Goal: Information Seeking & Learning: Learn about a topic

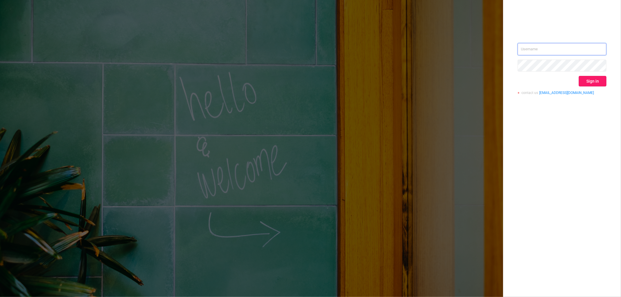
type input "[EMAIL_ADDRESS][DOMAIN_NAME]"
click at [598, 76] on button "Sign in" at bounding box center [593, 81] width 28 height 10
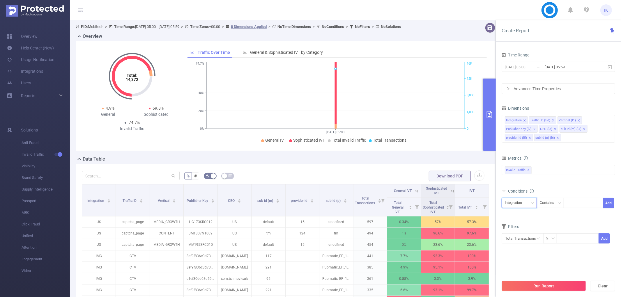
click at [523, 204] on div "Integration" at bounding box center [515, 203] width 21 height 10
click at [525, 244] on li "Publisher Key (l2)" at bounding box center [521, 242] width 38 height 9
click at [551, 206] on div "Contains" at bounding box center [549, 203] width 18 height 10
click at [553, 223] on li "Is" at bounding box center [555, 224] width 39 height 9
click at [579, 203] on div at bounding box center [582, 203] width 33 height 10
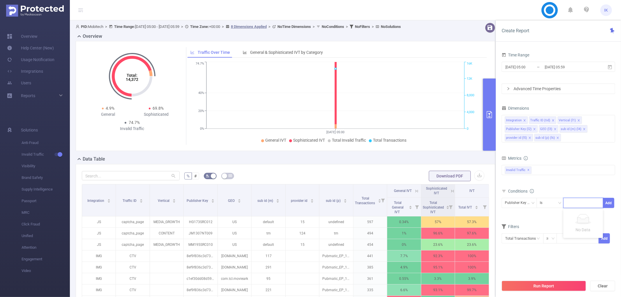
paste input "LNV2201MG"
type input "LNV2201MG"
click at [579, 217] on li "LNV2201MG" at bounding box center [583, 214] width 40 height 9
click at [608, 203] on button "Add" at bounding box center [608, 203] width 11 height 10
click at [541, 68] on input "[DATE] 05:00" at bounding box center [528, 67] width 47 height 8
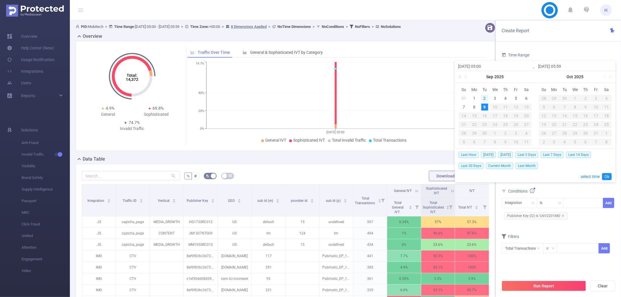
click at [485, 99] on div "2" at bounding box center [484, 98] width 7 height 7
click at [485, 104] on div "9" at bounding box center [484, 107] width 7 height 7
type input "[DATE] 05:00"
click at [607, 178] on link "Ok" at bounding box center [607, 176] width 10 height 7
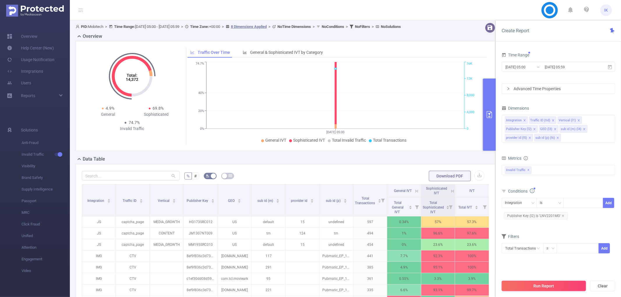
click at [554, 287] on button "Run Report" at bounding box center [544, 286] width 84 height 10
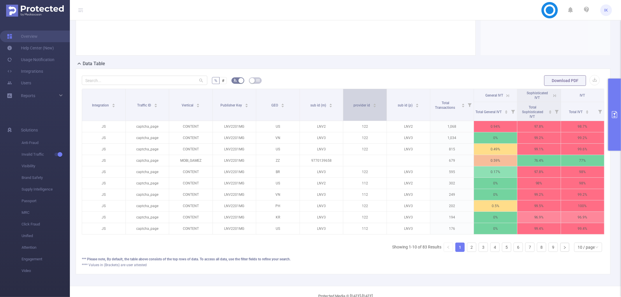
scroll to position [115, 0]
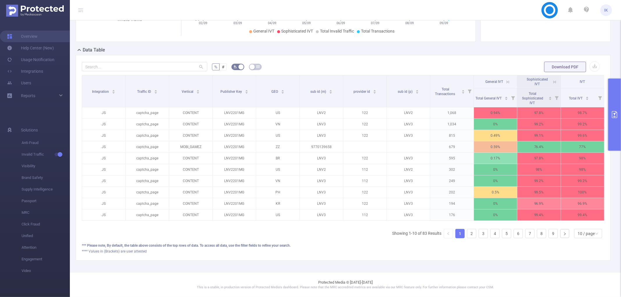
click at [552, 79] on icon at bounding box center [554, 81] width 5 height 5
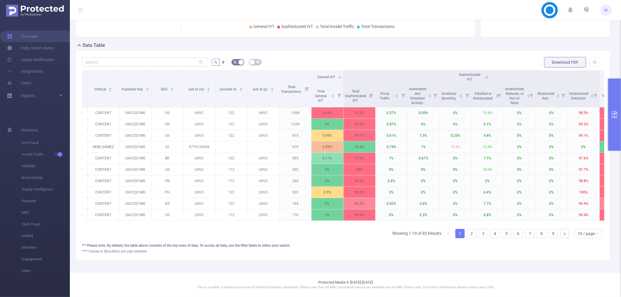
scroll to position [0, 87]
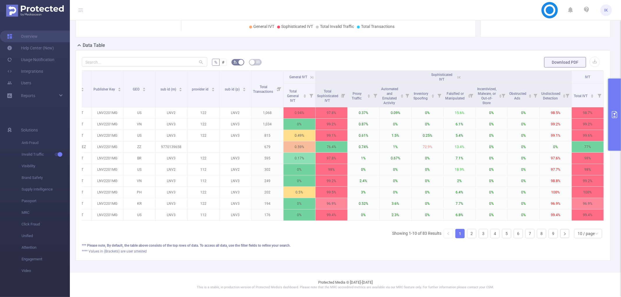
click at [593, 75] on th "IVT" at bounding box center [588, 77] width 32 height 13
click at [616, 123] on button "primary" at bounding box center [614, 115] width 13 height 72
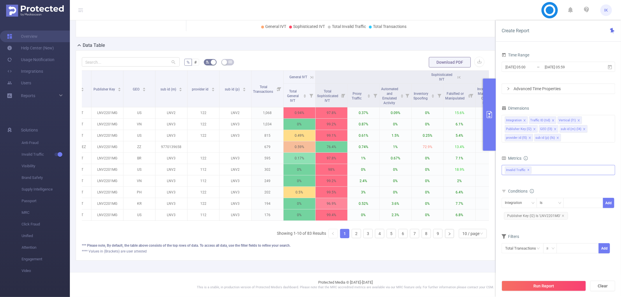
click at [558, 172] on div "Invalid Traffic ✕" at bounding box center [559, 170] width 114 height 10
click at [534, 172] on strong "Anti-Fraud" at bounding box center [526, 172] width 20 height 5
click at [550, 281] on button "Run Report" at bounding box center [544, 286] width 84 height 10
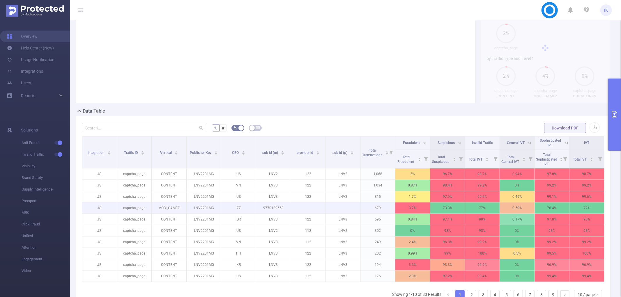
scroll to position [97, 0]
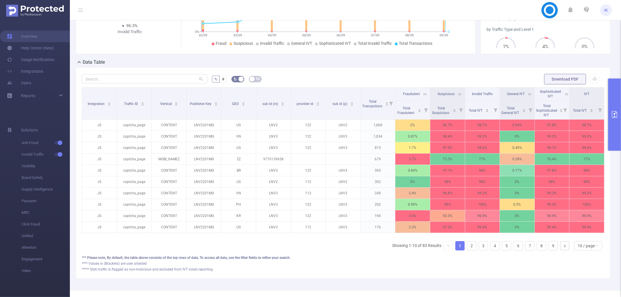
click at [564, 95] on icon at bounding box center [566, 94] width 5 height 5
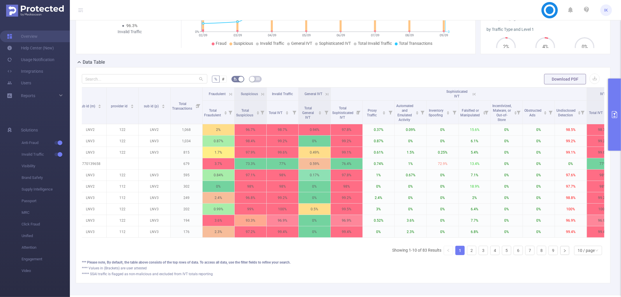
scroll to position [0, 188]
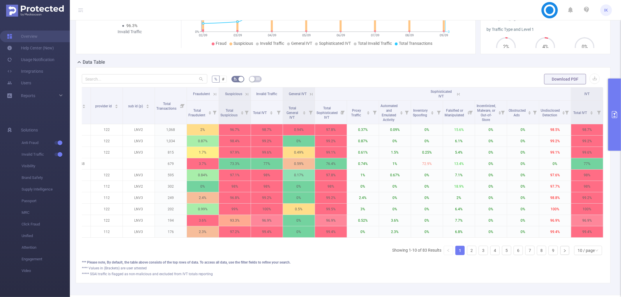
click at [456, 93] on icon at bounding box center [458, 94] width 5 height 5
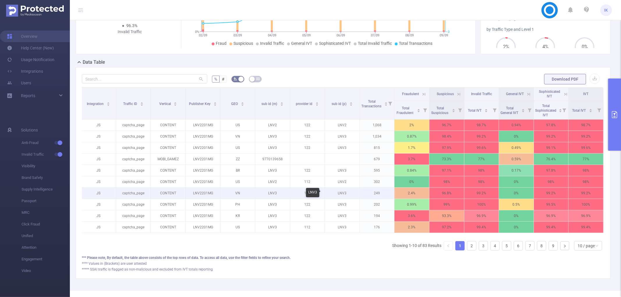
scroll to position [121, 0]
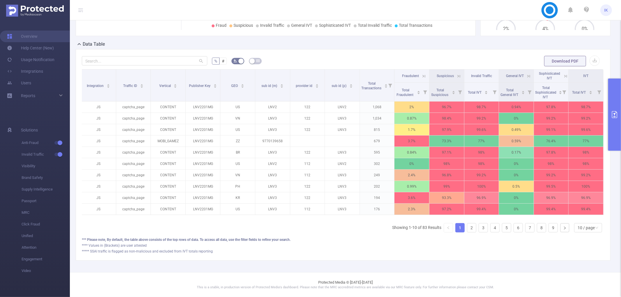
click at [458, 75] on icon at bounding box center [459, 76] width 3 height 3
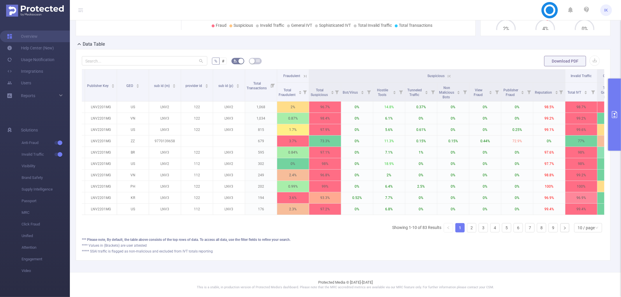
scroll to position [0, 125]
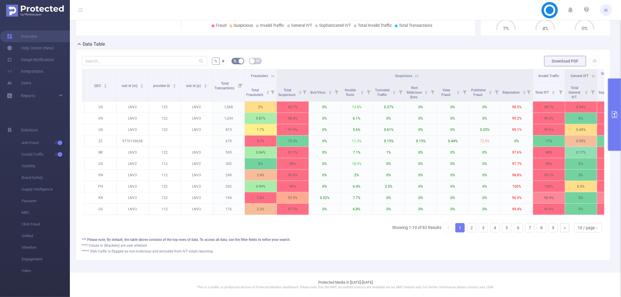
click at [413, 73] on icon at bounding box center [415, 76] width 7 height 6
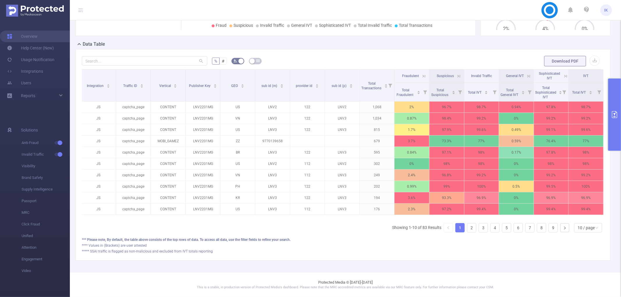
click at [563, 74] on icon at bounding box center [565, 76] width 5 height 5
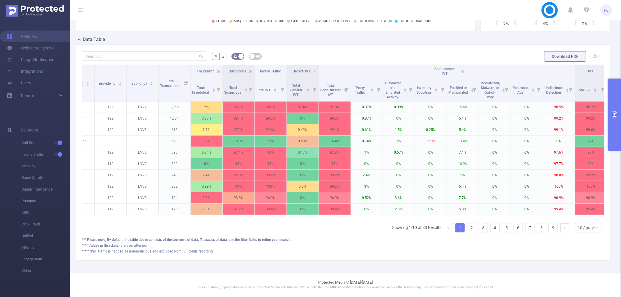
scroll to position [0, 188]
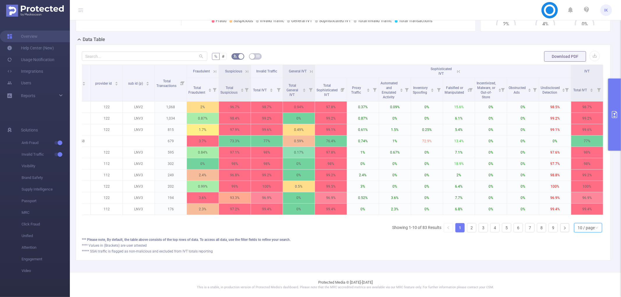
click at [579, 230] on div "10 / page" at bounding box center [586, 228] width 17 height 9
click at [581, 224] on li "50 / page" at bounding box center [583, 222] width 28 height 9
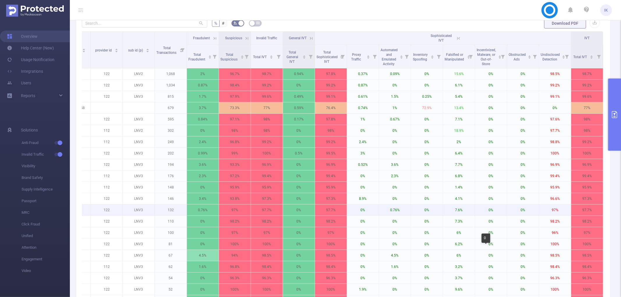
scroll to position [88, 0]
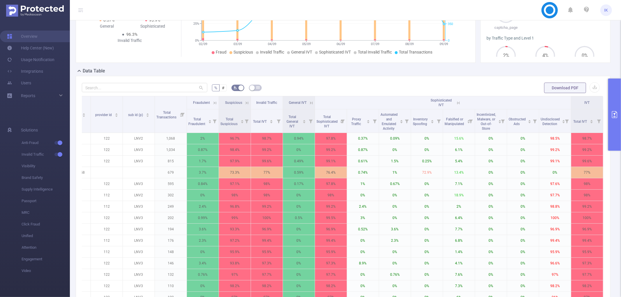
click at [456, 103] on icon at bounding box center [458, 102] width 5 height 5
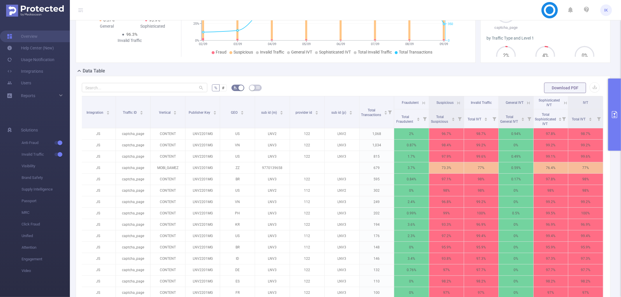
scroll to position [0, 1]
click at [456, 102] on icon at bounding box center [458, 102] width 5 height 5
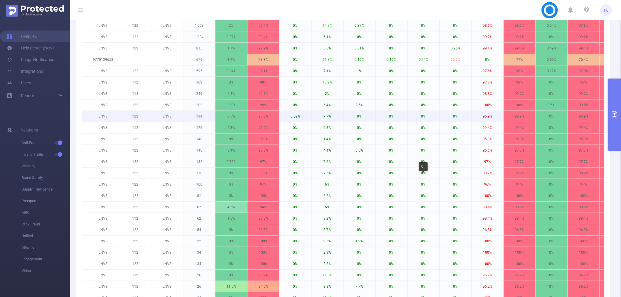
scroll to position [123, 0]
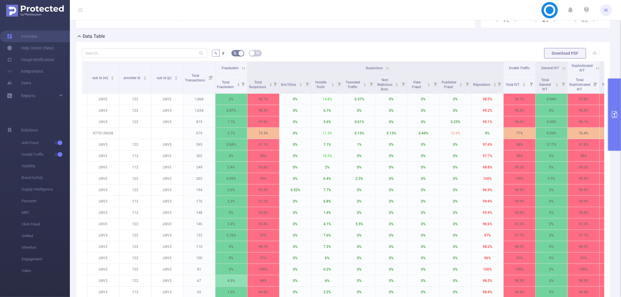
click at [390, 66] on th "Suspicious" at bounding box center [375, 68] width 256 height 13
click at [389, 67] on icon at bounding box center [387, 68] width 5 height 5
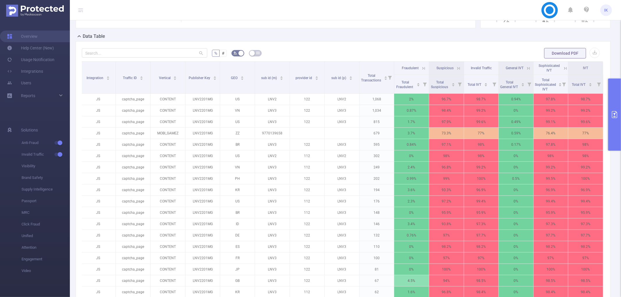
scroll to position [0, 1]
click at [487, 67] on span "Invalid Traffic" at bounding box center [481, 68] width 21 height 4
click at [457, 65] on icon at bounding box center [457, 68] width 7 height 6
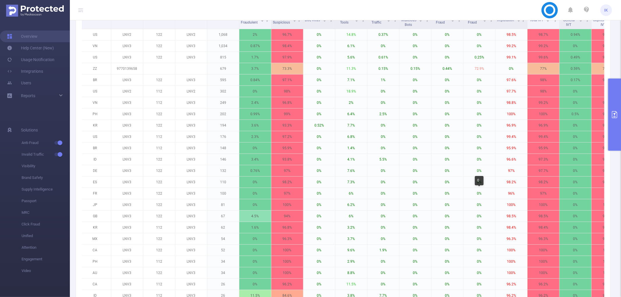
scroll to position [123, 0]
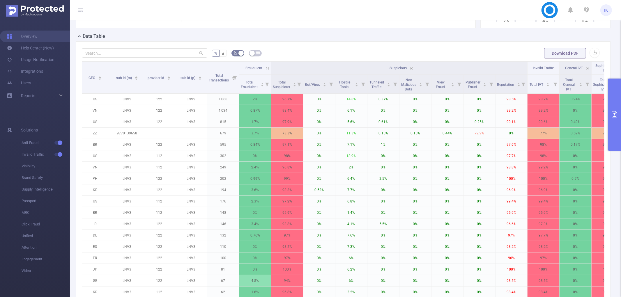
click at [411, 68] on icon at bounding box center [411, 68] width 5 height 5
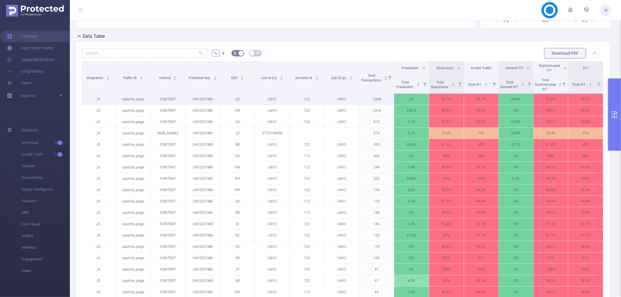
scroll to position [0, 1]
click at [456, 66] on icon at bounding box center [458, 68] width 5 height 5
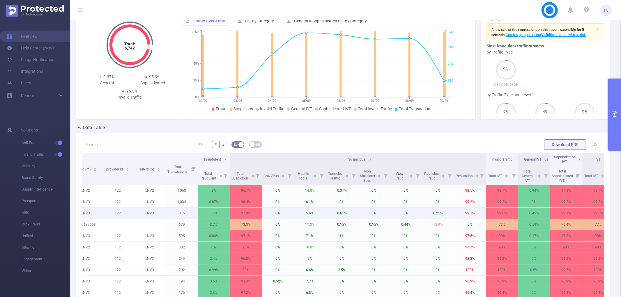
scroll to position [97, 0]
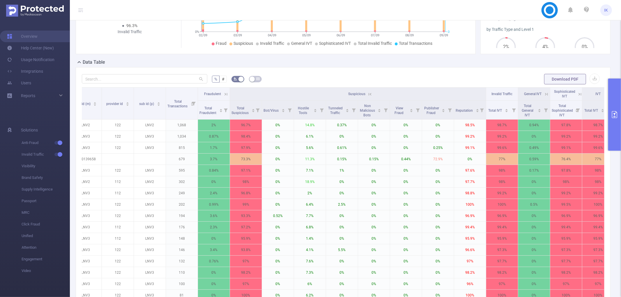
click at [371, 94] on icon at bounding box center [369, 94] width 5 height 5
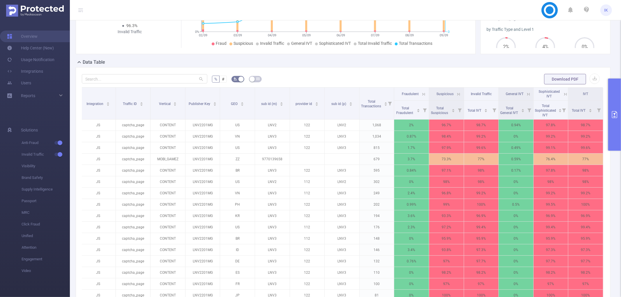
scroll to position [0, 1]
click at [621, 108] on button "primary" at bounding box center [614, 115] width 13 height 72
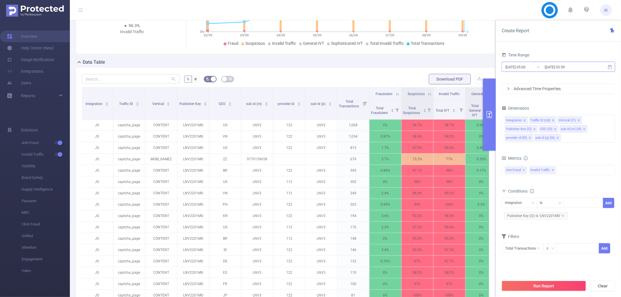
click at [542, 64] on input "[DATE] 05:00" at bounding box center [528, 67] width 47 height 8
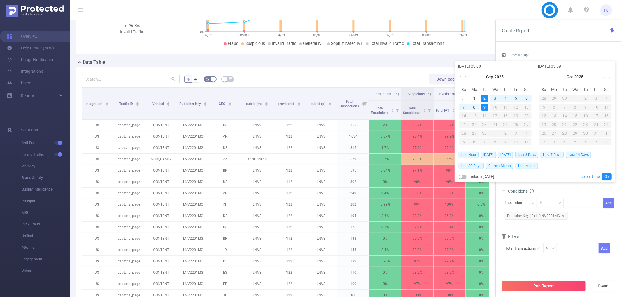
click at [507, 99] on div "4" at bounding box center [505, 98] width 7 height 7
click at [486, 107] on div "9" at bounding box center [484, 107] width 7 height 7
type input "[DATE] 05:00"
click at [603, 175] on link "Ok" at bounding box center [607, 176] width 10 height 7
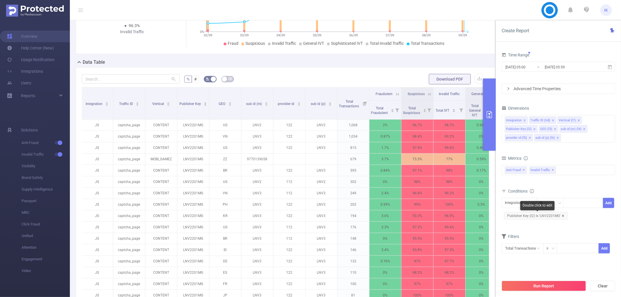
click at [563, 216] on icon "icon: close" at bounding box center [563, 216] width 3 height 3
click at [531, 201] on div "Integration" at bounding box center [519, 203] width 35 height 10
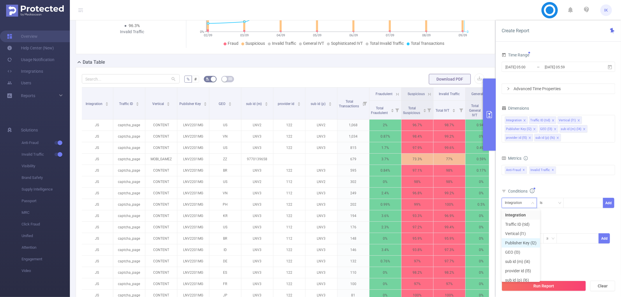
click at [533, 239] on li "Publisher Key (l2)" at bounding box center [521, 242] width 38 height 9
click at [575, 211] on div "Publisher Key (l2) Is Add" at bounding box center [559, 204] width 114 height 13
click at [577, 207] on div at bounding box center [582, 203] width 33 height 10
paste input "ICN050325H5"
type input "ICN050325H5"
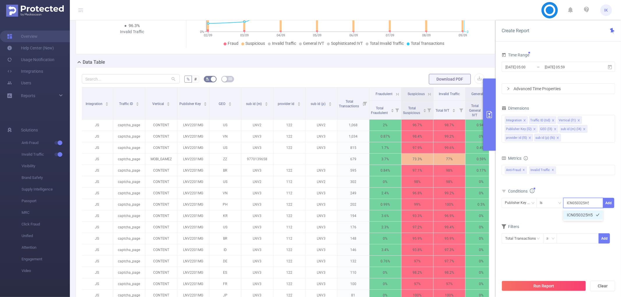
click at [578, 216] on li "ICN050325H5" at bounding box center [583, 214] width 40 height 9
click at [609, 200] on button "Add" at bounding box center [608, 203] width 11 height 10
click at [574, 284] on button "Run Report" at bounding box center [544, 286] width 84 height 10
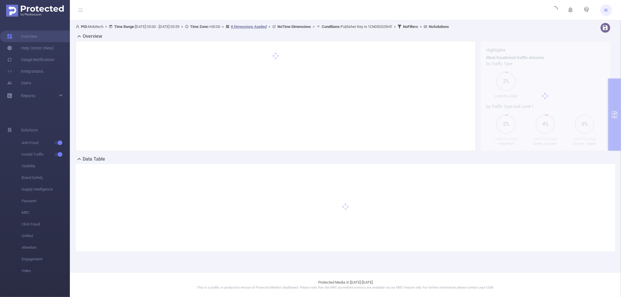
scroll to position [0, 0]
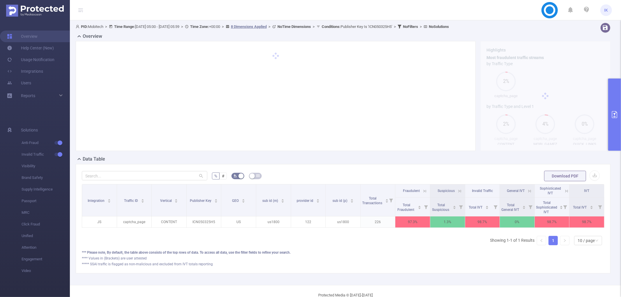
click at [422, 192] on icon at bounding box center [424, 191] width 5 height 5
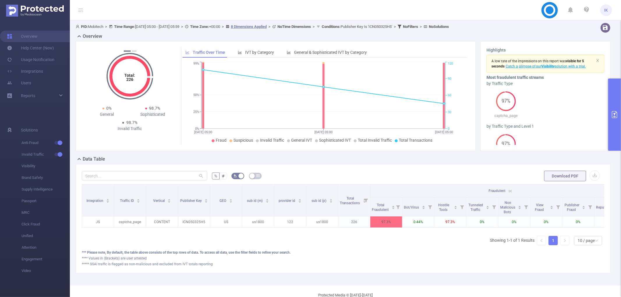
drag, startPoint x: 447, startPoint y: 238, endPoint x: 452, endPoint y: 236, distance: 5.4
click at [452, 236] on div "Integration Traffic ID Vertical Publisher Key GEO sub id (m) provider id sub id…" at bounding box center [343, 217] width 523 height 66
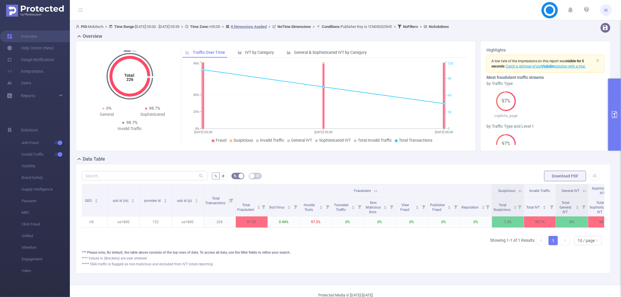
scroll to position [0, 136]
click at [376, 190] on icon at bounding box center [374, 191] width 5 height 5
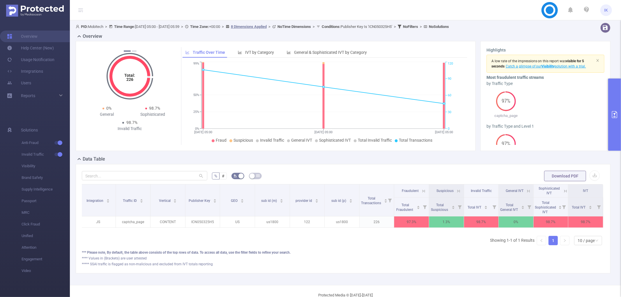
scroll to position [0, 1]
click at [563, 191] on icon at bounding box center [565, 191] width 5 height 5
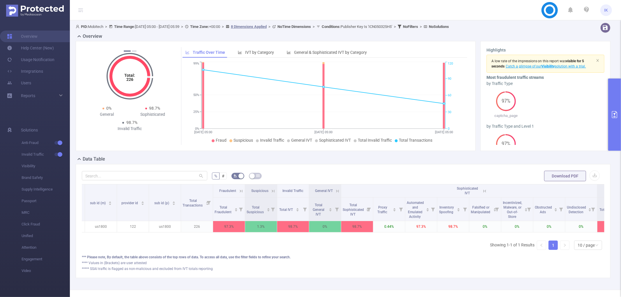
scroll to position [0, 188]
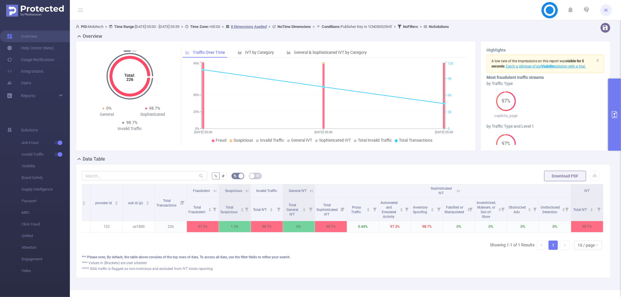
click at [456, 189] on icon at bounding box center [458, 191] width 5 height 5
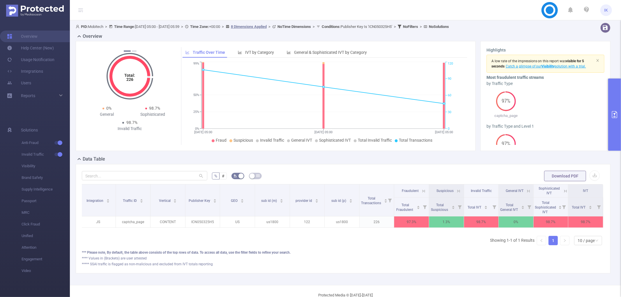
scroll to position [0, 1]
click at [421, 189] on icon at bounding box center [423, 191] width 5 height 5
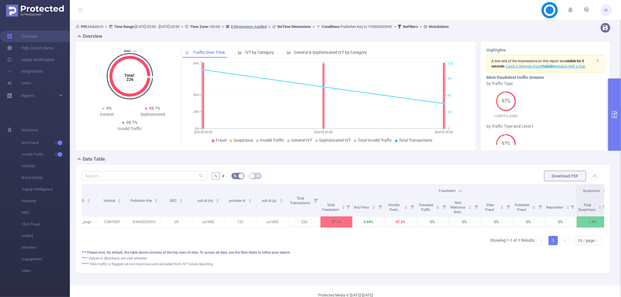
scroll to position [0, 0]
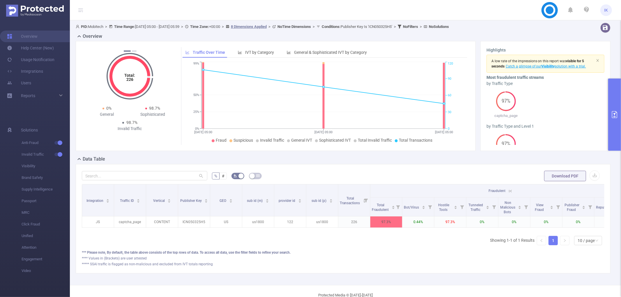
click at [511, 188] on icon at bounding box center [509, 191] width 7 height 6
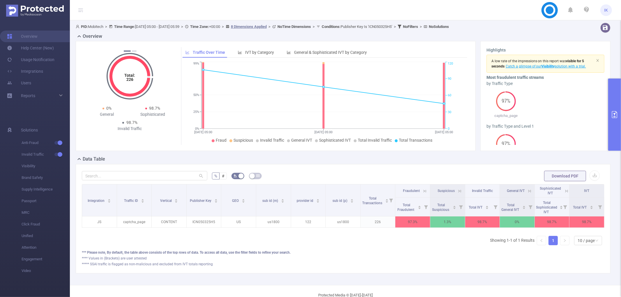
click at [619, 104] on button "primary" at bounding box center [614, 115] width 13 height 72
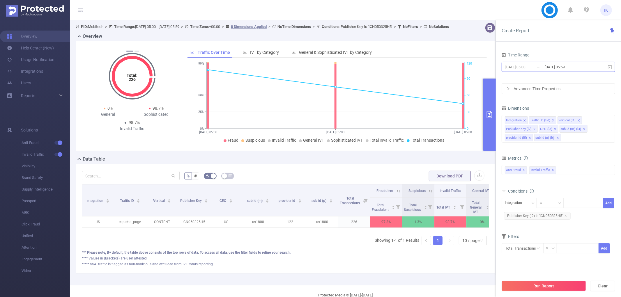
click at [536, 63] on input "[DATE] 05:00" at bounding box center [528, 67] width 47 height 8
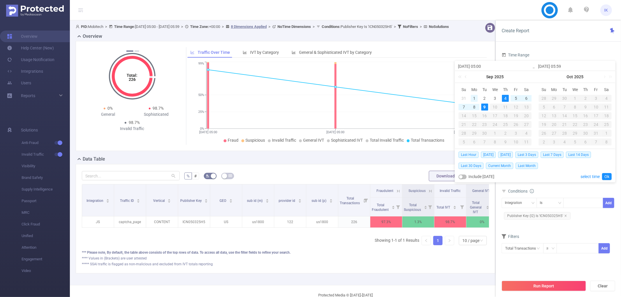
click at [472, 99] on div "1" at bounding box center [474, 98] width 7 height 7
click at [485, 109] on div "9" at bounding box center [484, 107] width 7 height 7
type input "[DATE] 05:00"
click at [605, 177] on link "Ok" at bounding box center [607, 176] width 10 height 7
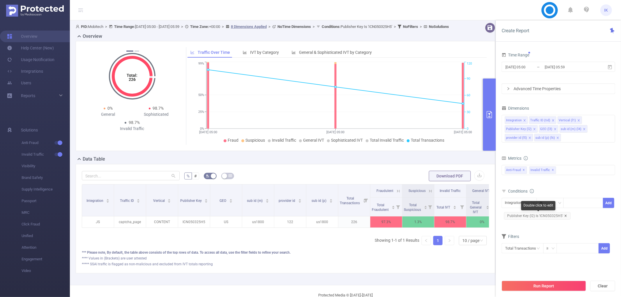
click at [565, 215] on icon "icon: close" at bounding box center [565, 216] width 2 height 2
click at [528, 205] on div "Integration" at bounding box center [519, 203] width 29 height 10
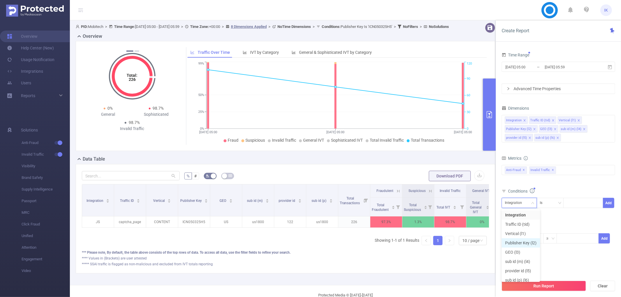
click at [523, 244] on li "Publisher Key (l2)" at bounding box center [521, 242] width 38 height 9
click at [566, 206] on div at bounding box center [583, 203] width 40 height 10
paste input "LNV2201MG"
type input "LNV2201MG"
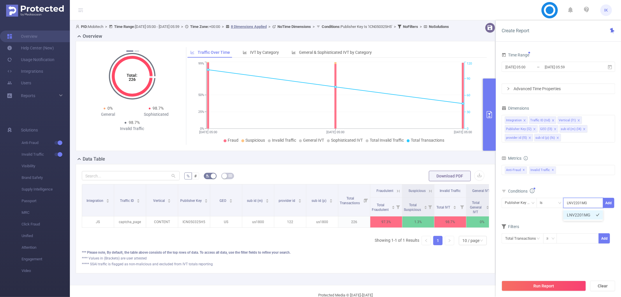
click at [572, 216] on li "LNV2201MG" at bounding box center [583, 214] width 40 height 9
click at [606, 199] on button "Add" at bounding box center [608, 203] width 11 height 10
click at [566, 284] on button "Run Report" at bounding box center [544, 286] width 84 height 10
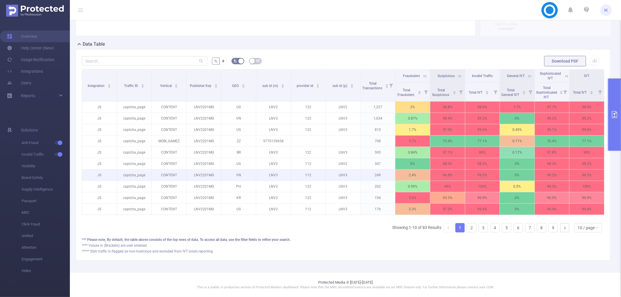
scroll to position [120, 0]
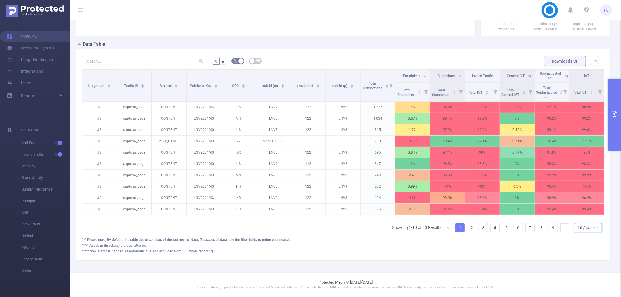
click at [584, 226] on div "10 / page" at bounding box center [586, 228] width 17 height 9
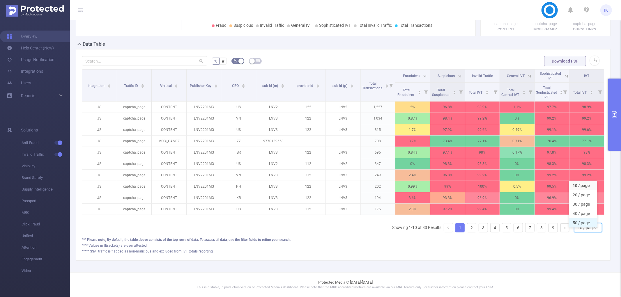
click at [585, 221] on li "50 / page" at bounding box center [583, 222] width 28 height 9
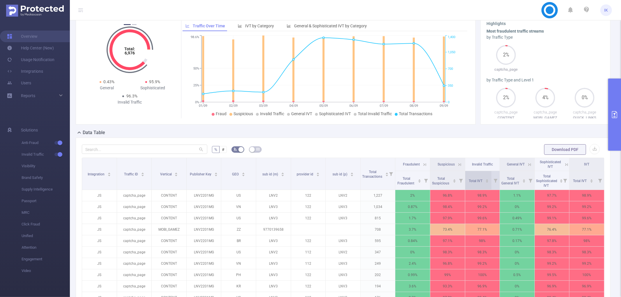
scroll to position [23, 0]
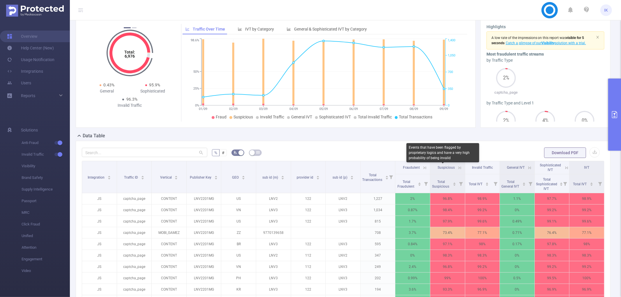
click at [439, 154] on div "Events that have been flagged by proprietary logics and have a very high probab…" at bounding box center [442, 152] width 73 height 19
copy div "Events that have been flagged by proprietary logics and have a very high probab…"
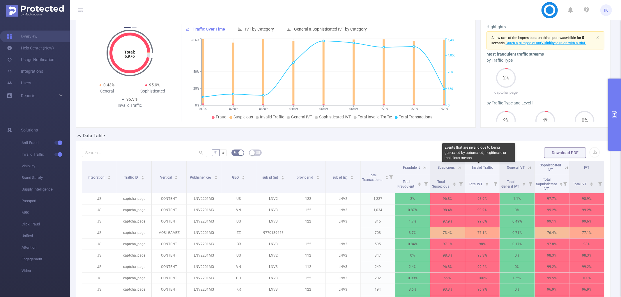
click at [482, 168] on span "Invalid Traffic" at bounding box center [482, 168] width 21 height 4
click at [483, 167] on span "Invalid Traffic" at bounding box center [482, 168] width 21 height 4
click at [480, 151] on div "Events that are invalid due to being generated by automated, illegitimate or ma…" at bounding box center [478, 152] width 73 height 19
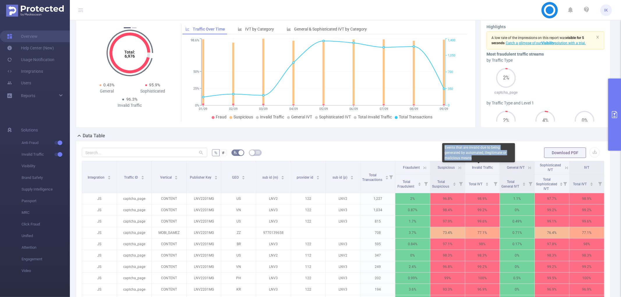
click at [480, 151] on div "Events that are invalid due to being generated by automated, illegitimate or ma…" at bounding box center [478, 152] width 73 height 19
copy div "Events that are invalid due to being generated by automated, illegitimate or ma…"
click at [547, 167] on span "Sophisticated IVT" at bounding box center [550, 167] width 21 height 9
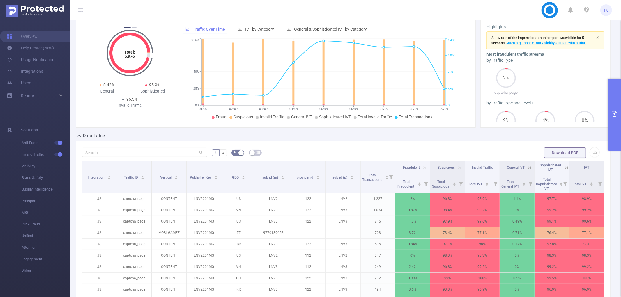
click at [443, 140] on div "Data Table" at bounding box center [345, 136] width 539 height 8
